Goal: Book appointment/travel/reservation

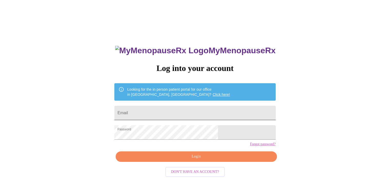
click at [194, 114] on input "Email" at bounding box center [194, 113] width 161 height 14
type input "[EMAIL_ADDRESS][DOMAIN_NAME]"
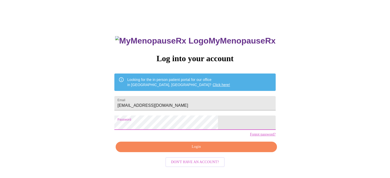
click at [183, 150] on span "Login" at bounding box center [195, 147] width 149 height 6
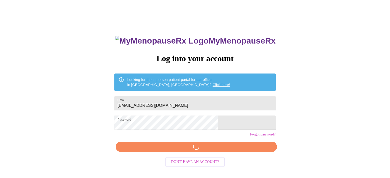
scroll to position [9, 0]
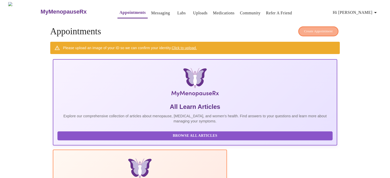
click at [308, 28] on span "Create Appointment" at bounding box center [318, 31] width 29 height 6
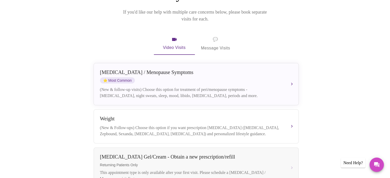
scroll to position [77, 0]
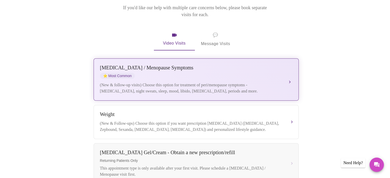
click at [216, 82] on div "(New & follow-up visits) Choose this option for treatment of peri/menopause sym…" at bounding box center [191, 88] width 182 height 12
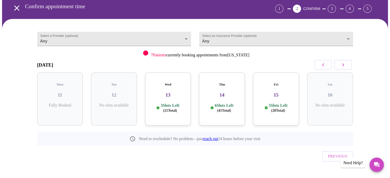
click at [220, 103] on p "6 Slots Left ( 41 Total)" at bounding box center [224, 108] width 19 height 10
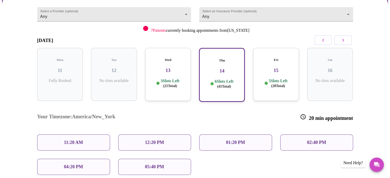
scroll to position [74, 0]
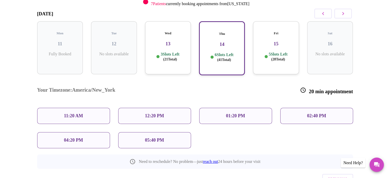
click at [315, 113] on p "02:40 PM" at bounding box center [316, 115] width 19 height 5
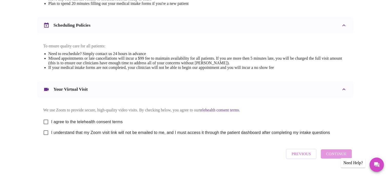
scroll to position [193, 0]
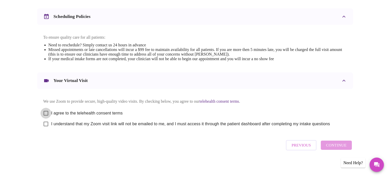
click at [46, 111] on input "I agree to the telehealth consent terms" at bounding box center [45, 113] width 11 height 11
checkbox input "true"
click at [46, 124] on input "I understand that my Zoom visit link will not be emailed to me, and I must acce…" at bounding box center [45, 124] width 11 height 11
checkbox input "true"
click at [331, 146] on span "Continue" at bounding box center [336, 145] width 21 height 7
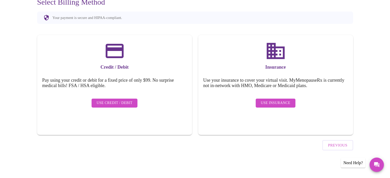
scroll to position [40, 0]
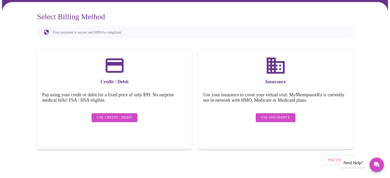
click at [270, 115] on span "Use Insurance" at bounding box center [275, 118] width 29 height 6
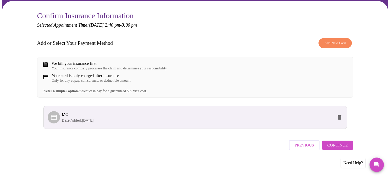
scroll to position [44, 0]
click at [335, 148] on span "Continue" at bounding box center [337, 145] width 21 height 7
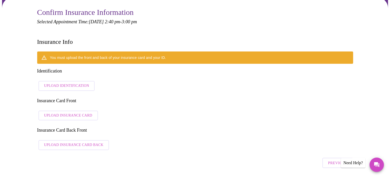
scroll to position [10, 0]
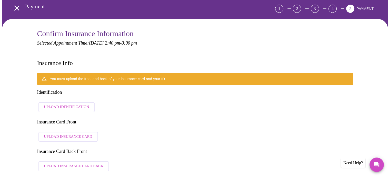
drag, startPoint x: 73, startPoint y: 71, endPoint x: 16, endPoint y: 15, distance: 79.9
click at [70, 73] on div "You must upload the front and back of your insurance card and your ID. Identifi…" at bounding box center [195, 123] width 316 height 101
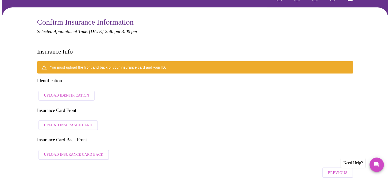
scroll to position [26, 0]
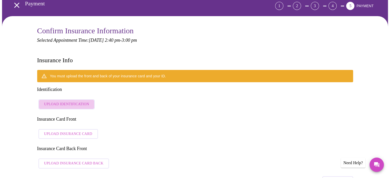
click at [68, 101] on span "Upload Identification" at bounding box center [66, 104] width 45 height 6
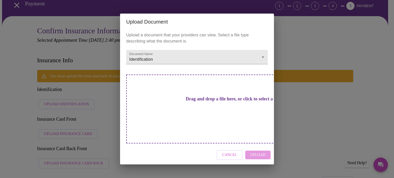
click at [163, 102] on h3 "Drag and drop a file here, or click to select a file" at bounding box center [232, 98] width 141 height 5
drag, startPoint x: 158, startPoint y: 95, endPoint x: 144, endPoint y: 99, distance: 14.7
click at [144, 99] on div "Drag and drop a file here, or click to select a file" at bounding box center [232, 109] width 213 height 69
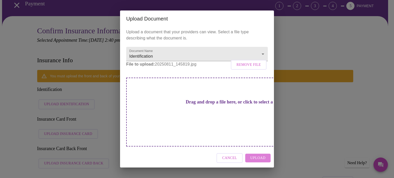
click at [251, 155] on span "Upload" at bounding box center [257, 158] width 15 height 6
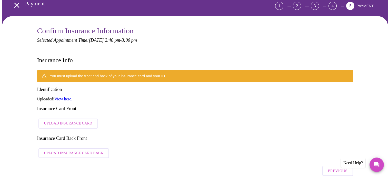
click at [64, 150] on span "Upload Insurance Card Back" at bounding box center [73, 153] width 59 height 6
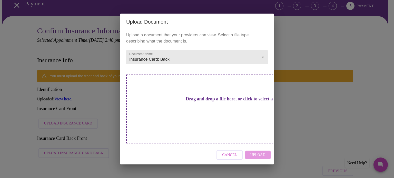
click at [184, 98] on div "Drag and drop a file here, or click to select a file" at bounding box center [232, 109] width 213 height 69
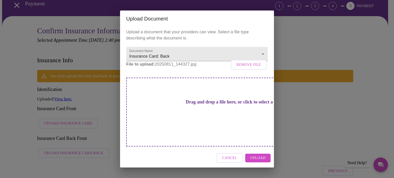
click at [254, 155] on span "Upload" at bounding box center [257, 158] width 15 height 6
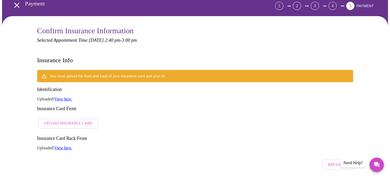
click at [58, 120] on span "Upload Insurance Card" at bounding box center [68, 123] width 48 height 6
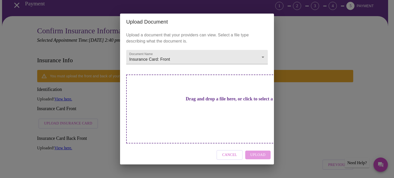
click at [190, 102] on h3 "Drag and drop a file here, or click to select a file" at bounding box center [232, 98] width 141 height 5
click at [230, 152] on span "Cancel" at bounding box center [229, 155] width 15 height 6
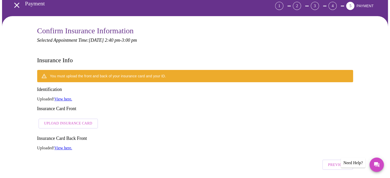
click at [66, 97] on link "View here." at bounding box center [63, 99] width 18 height 4
click at [57, 120] on span "Upload Insurance Card" at bounding box center [68, 123] width 48 height 6
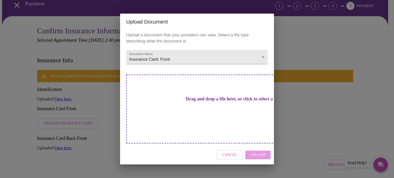
click at [223, 150] on button "Cancel" at bounding box center [229, 155] width 26 height 10
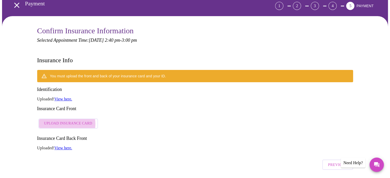
click at [66, 120] on span "Upload Insurance Card" at bounding box center [68, 123] width 48 height 6
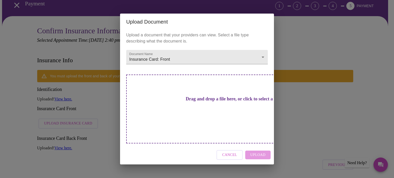
click at [155, 104] on div "Drag and drop a file here, or click to select a file" at bounding box center [232, 109] width 213 height 69
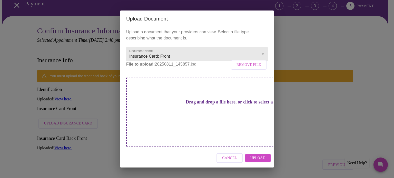
click at [250, 68] on span "Remove File" at bounding box center [248, 65] width 24 height 6
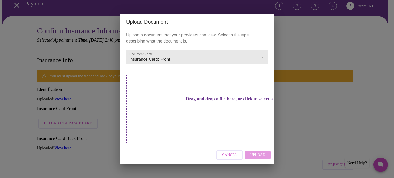
click at [70, 105] on div "Upload Document Upload a document that your providers can view. Select a file t…" at bounding box center [197, 89] width 394 height 178
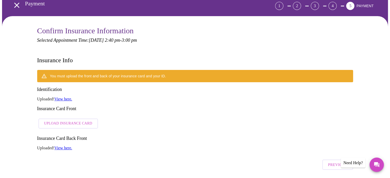
click at [65, 146] on link "View here." at bounding box center [63, 148] width 18 height 4
click at [70, 120] on span "Upload Insurance Card" at bounding box center [68, 123] width 48 height 6
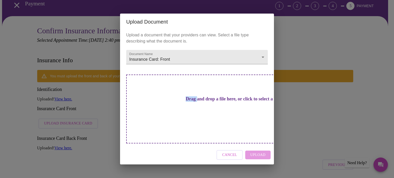
click at [70, 104] on div "Upload Document Upload a document that your providers can view. Select a file t…" at bounding box center [197, 89] width 394 height 178
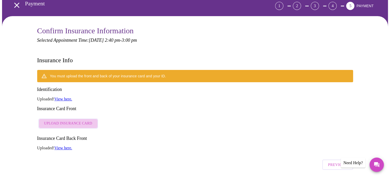
click at [75, 120] on span "Upload Insurance Card" at bounding box center [68, 123] width 48 height 6
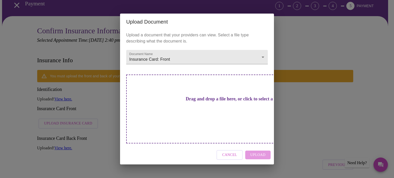
click at [192, 98] on div "Drag and drop a file here, or click to select a file" at bounding box center [232, 109] width 213 height 69
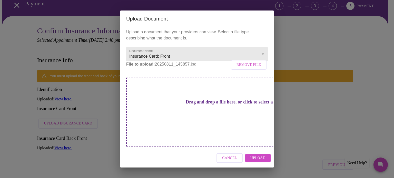
click at [261, 155] on span "Upload" at bounding box center [257, 158] width 15 height 6
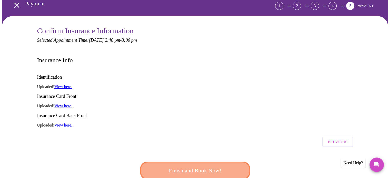
click at [195, 166] on span "Finish and Book Now!" at bounding box center [195, 170] width 95 height 9
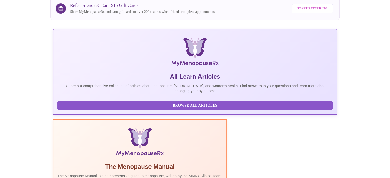
scroll to position [102, 0]
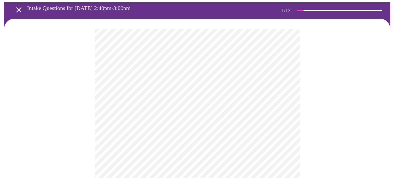
scroll to position [51, 0]
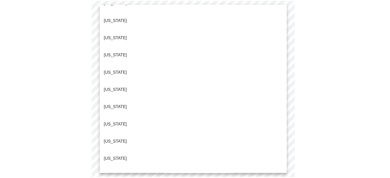
scroll to position [333, 0]
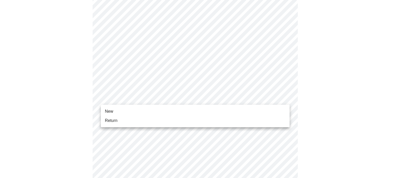
click at [130, 109] on li "New" at bounding box center [195, 111] width 189 height 9
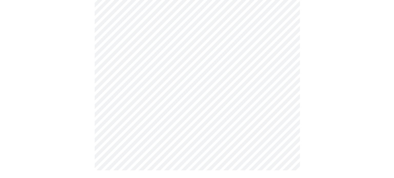
scroll to position [282, 0]
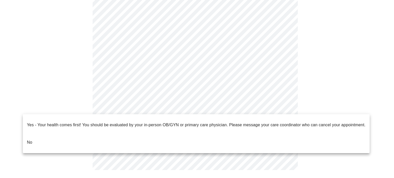
click at [57, 134] on li "No" at bounding box center [196, 142] width 347 height 17
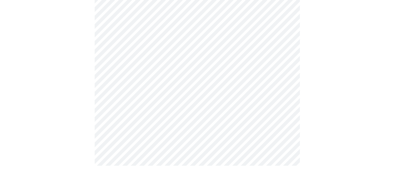
scroll to position [0, 0]
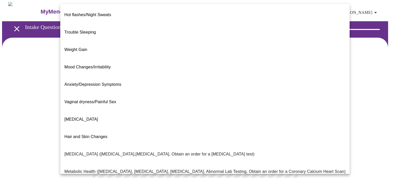
click at [176, 108] on body "MyMenopauseRx Appointments Messaging Labs Uploads Medications Community Refer a…" at bounding box center [197, 156] width 390 height 308
click at [90, 13] on span "Hot flashes/Night Sweats" at bounding box center [87, 15] width 47 height 4
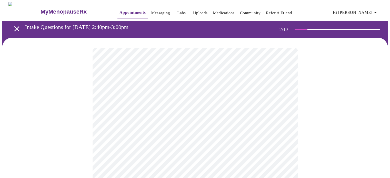
click at [284, 107] on body "MyMenopauseRx Appointments Messaging Labs Uploads Medications Community Refer a…" at bounding box center [195, 154] width 386 height 305
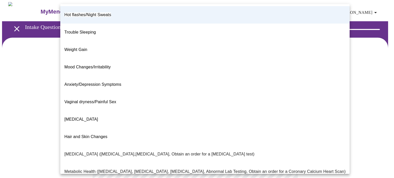
click at [336, 58] on div at bounding box center [197, 89] width 394 height 178
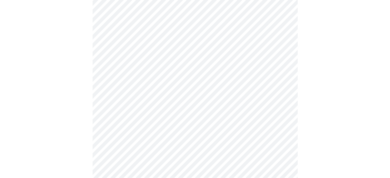
scroll to position [77, 0]
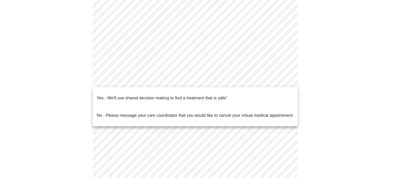
click at [140, 80] on body "MyMenopauseRx Appointments Messaging Labs Uploads Medications Community Refer a…" at bounding box center [197, 77] width 390 height 305
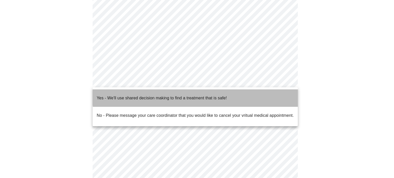
click at [207, 95] on p "Yes - We'll use shared decision making to find a treatment that is safe!" at bounding box center [162, 98] width 130 height 6
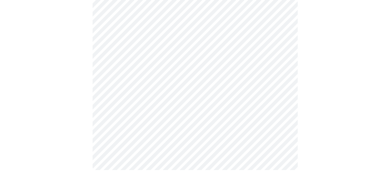
scroll to position [0, 0]
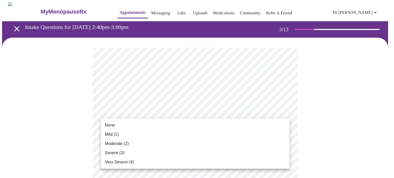
click at [126, 144] on span "Moderate (2)" at bounding box center [117, 144] width 24 height 6
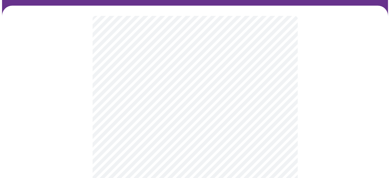
scroll to position [51, 0]
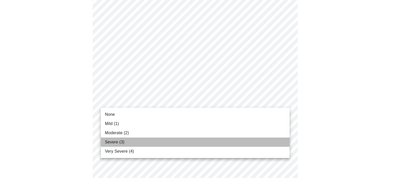
click at [129, 143] on li "Severe (3)" at bounding box center [195, 142] width 189 height 9
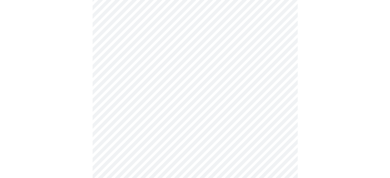
scroll to position [103, 0]
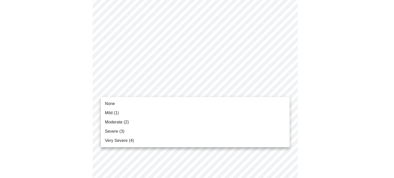
click at [133, 123] on li "Moderate (2)" at bounding box center [195, 122] width 189 height 9
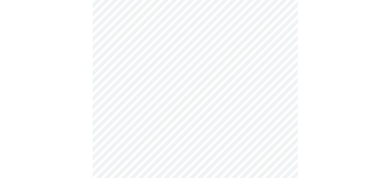
scroll to position [179, 0]
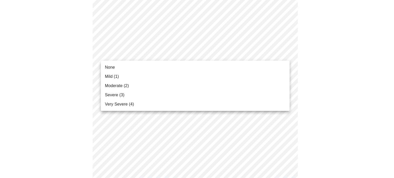
click at [184, 54] on body "MyMenopauseRx Appointments Messaging Labs Uploads Medications Community Refer a…" at bounding box center [197, 153] width 390 height 660
click at [137, 72] on li "None" at bounding box center [195, 67] width 189 height 9
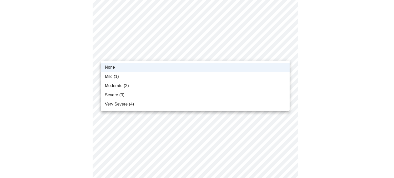
click at [164, 57] on body "MyMenopauseRx Appointments Messaging Labs Uploads Medications Community Refer a…" at bounding box center [197, 149] width 390 height 653
click at [143, 76] on li "Mild (1)" at bounding box center [195, 76] width 189 height 9
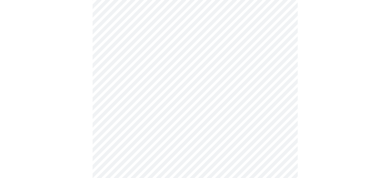
scroll to position [231, 0]
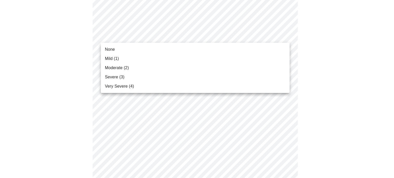
click at [179, 35] on body "MyMenopauseRx Appointments Messaging Labs Uploads Medications Community Refer a…" at bounding box center [197, 97] width 390 height 653
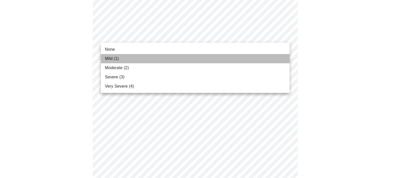
click at [133, 57] on li "Mild (1)" at bounding box center [195, 58] width 189 height 9
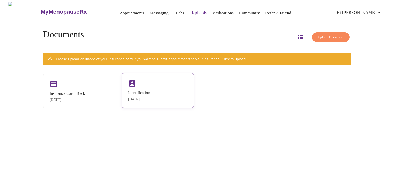
click at [136, 88] on div "Identification [DATE]" at bounding box center [157, 90] width 72 height 35
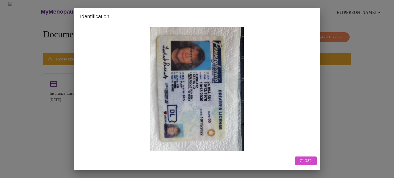
click at [296, 162] on button "Close" at bounding box center [306, 161] width 22 height 9
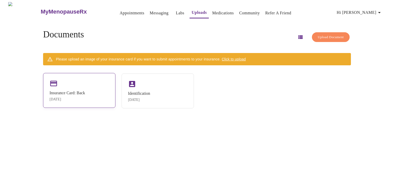
click at [70, 92] on div "Insurance Card: Back" at bounding box center [67, 93] width 36 height 5
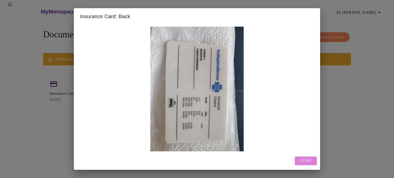
click at [308, 161] on span "Close" at bounding box center [306, 161] width 12 height 6
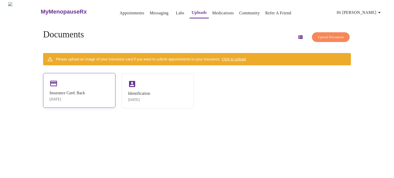
click at [73, 95] on div "Insurance Card: Back" at bounding box center [67, 93] width 36 height 5
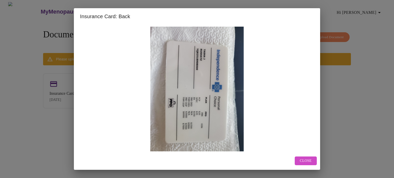
click at [310, 159] on span "Close" at bounding box center [306, 161] width 12 height 6
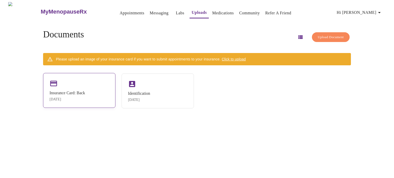
drag, startPoint x: 64, startPoint y: 78, endPoint x: 63, endPoint y: 108, distance: 30.3
click at [63, 108] on div "Insurance Card: Back [DATE]" at bounding box center [79, 90] width 72 height 35
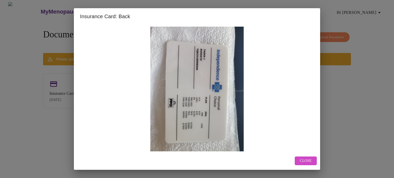
click at [305, 159] on span "Close" at bounding box center [306, 161] width 12 height 6
